Goal: Task Accomplishment & Management: Manage account settings

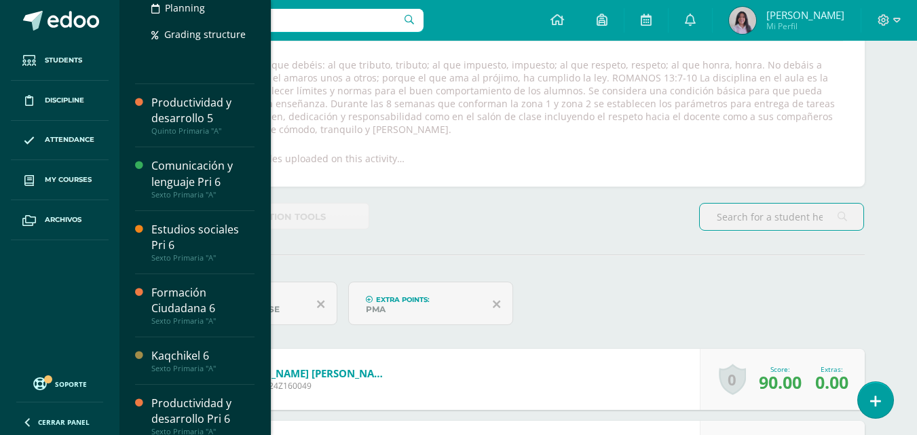
scroll to position [271, 0]
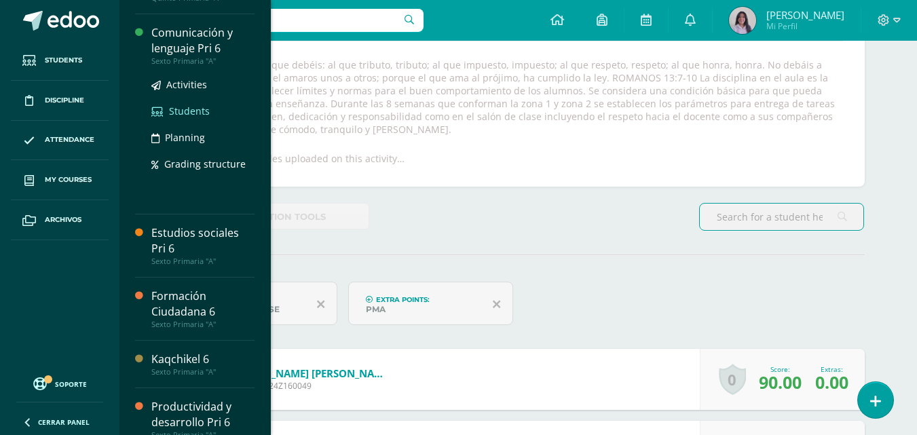
click at [183, 113] on span "Students" at bounding box center [189, 111] width 41 height 13
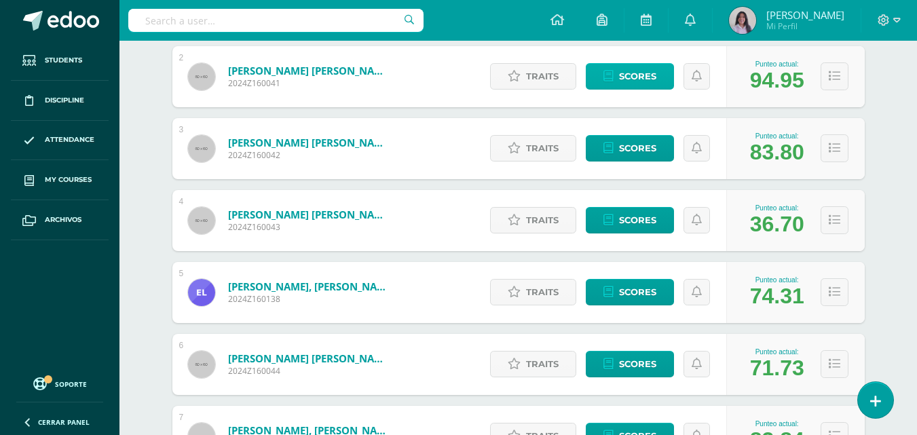
scroll to position [611, 0]
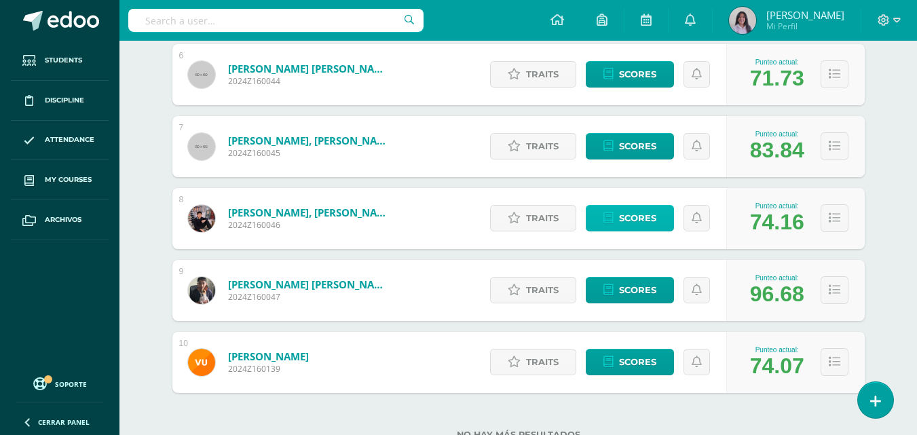
click at [647, 219] on span "Scores" at bounding box center [637, 218] width 37 height 25
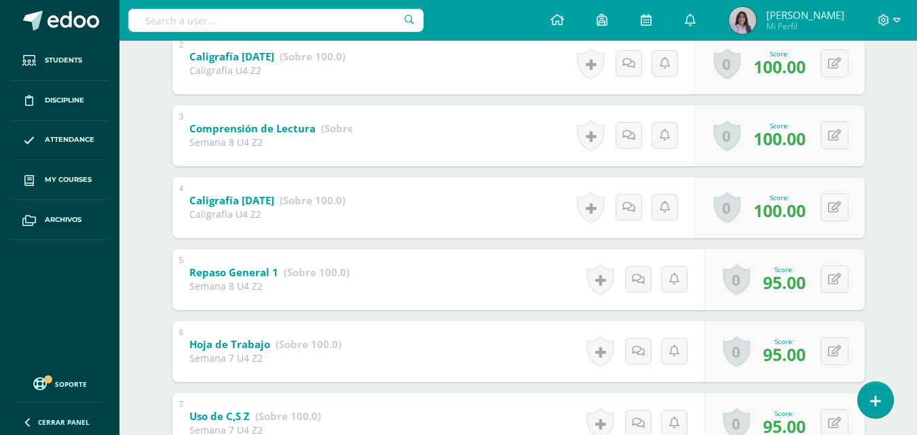
scroll to position [204, 0]
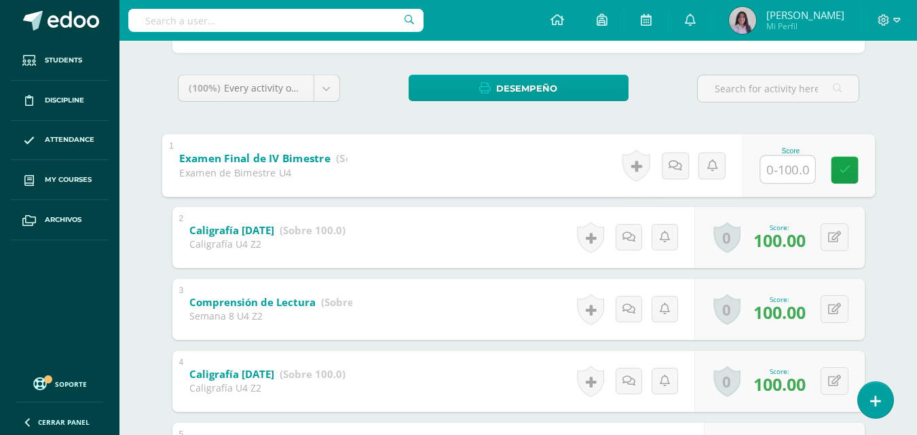
click at [791, 174] on input "text" at bounding box center [787, 168] width 54 height 27
type input "96.25"
click at [844, 173] on icon at bounding box center [844, 170] width 12 height 12
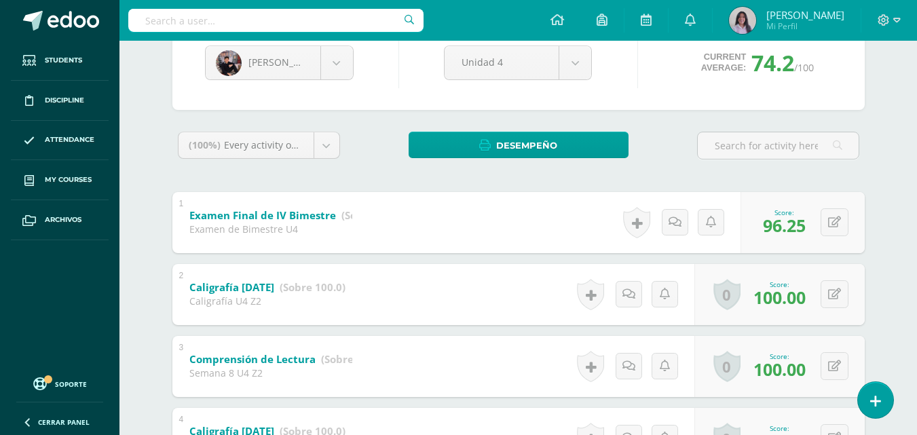
scroll to position [68, 0]
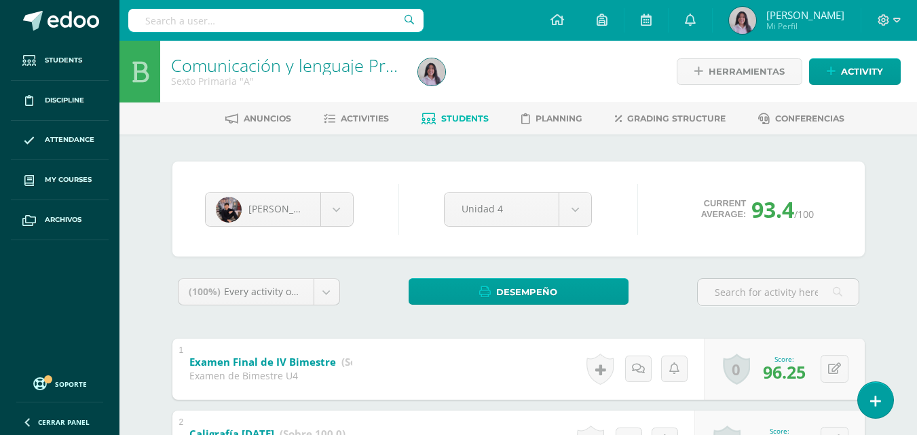
click at [502, 24] on div "Configuration Log out Heiby Mi Perfil Notifications 119 unread notifications No…" at bounding box center [517, 20] width 797 height 41
click at [71, 25] on span at bounding box center [74, 21] width 52 height 20
